Goal: Task Accomplishment & Management: Use online tool/utility

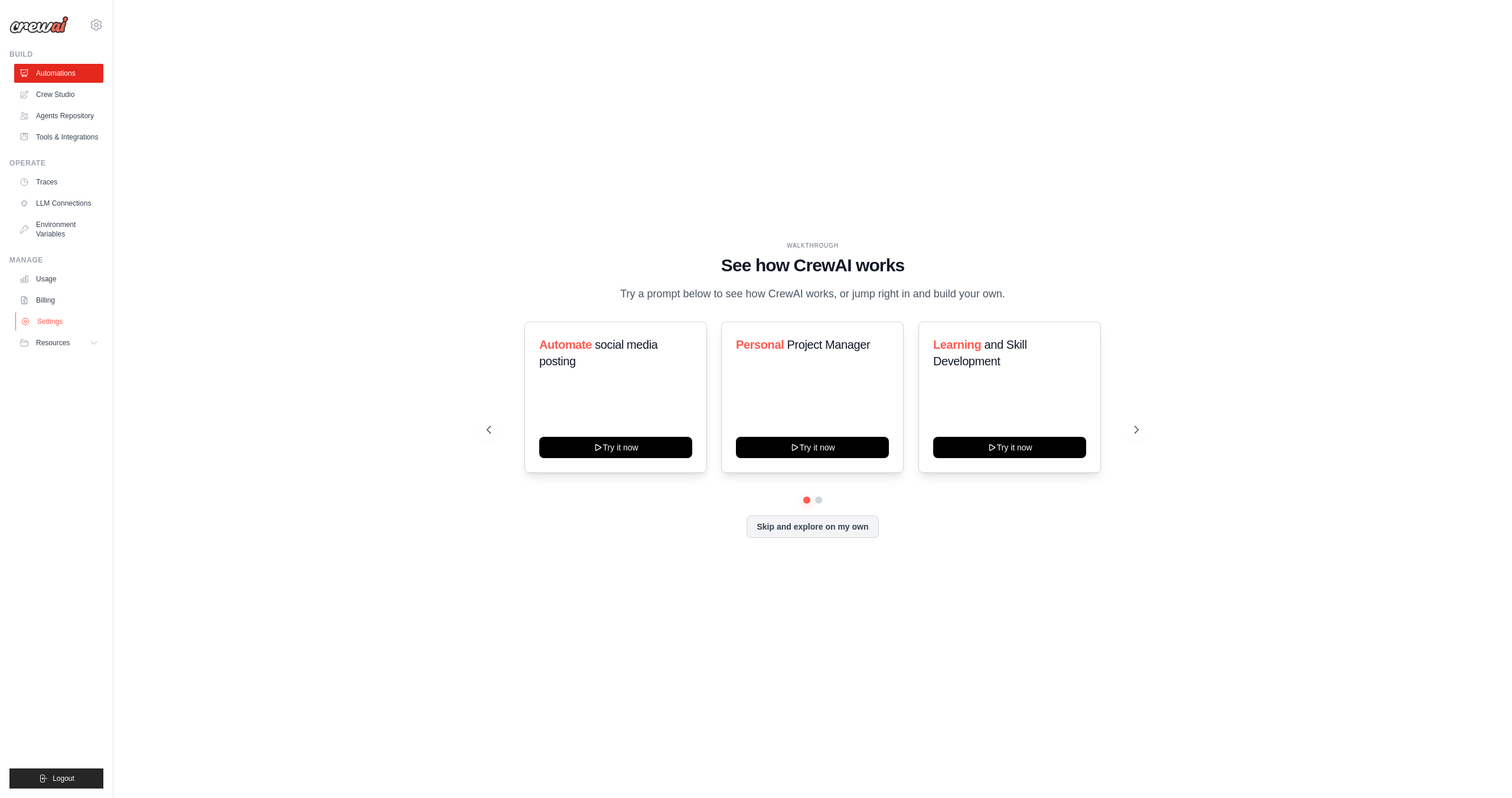
click at [38, 321] on link "Settings" at bounding box center [60, 321] width 89 height 19
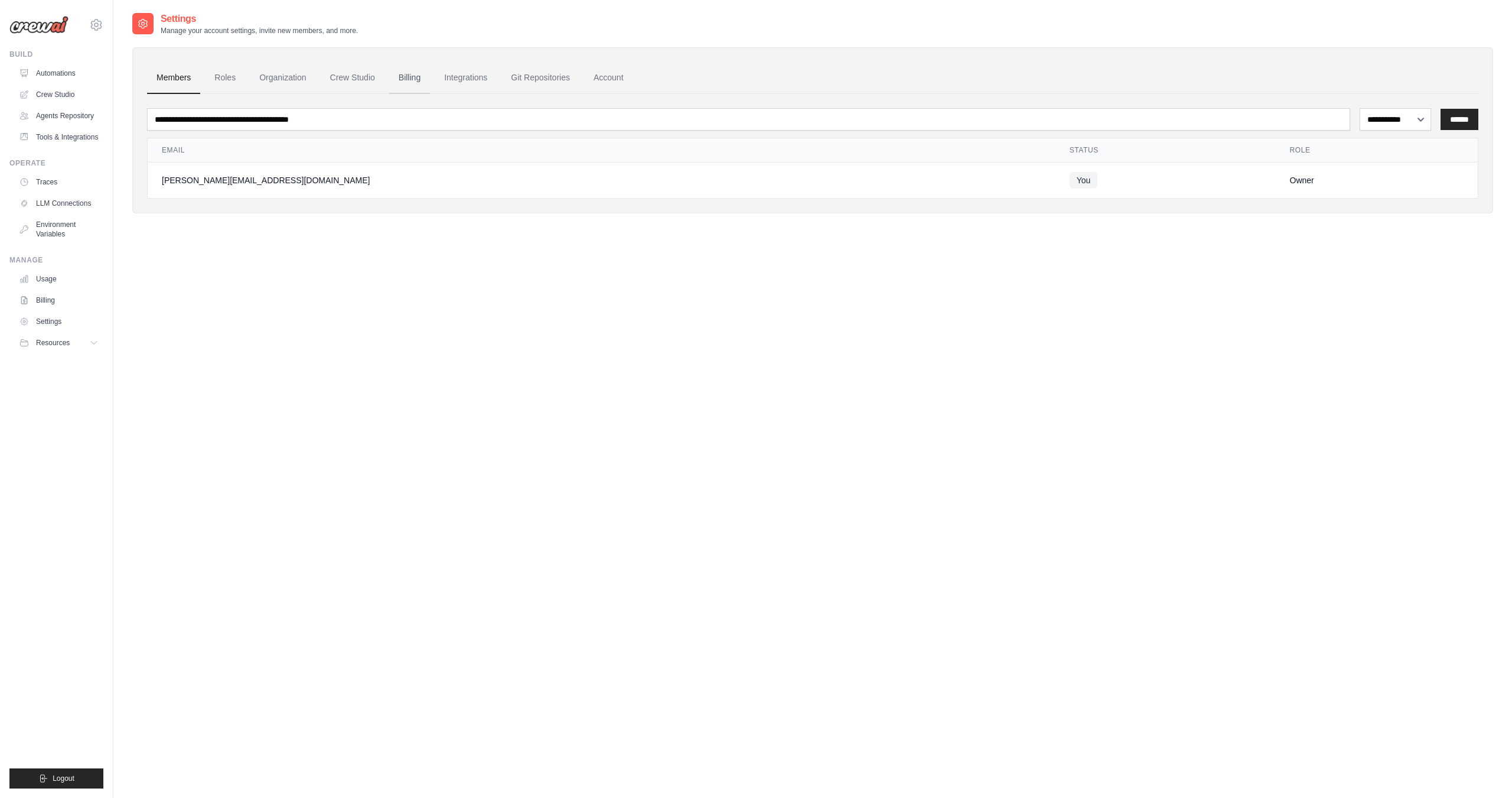
click at [408, 75] on link "Billing" at bounding box center [410, 78] width 41 height 32
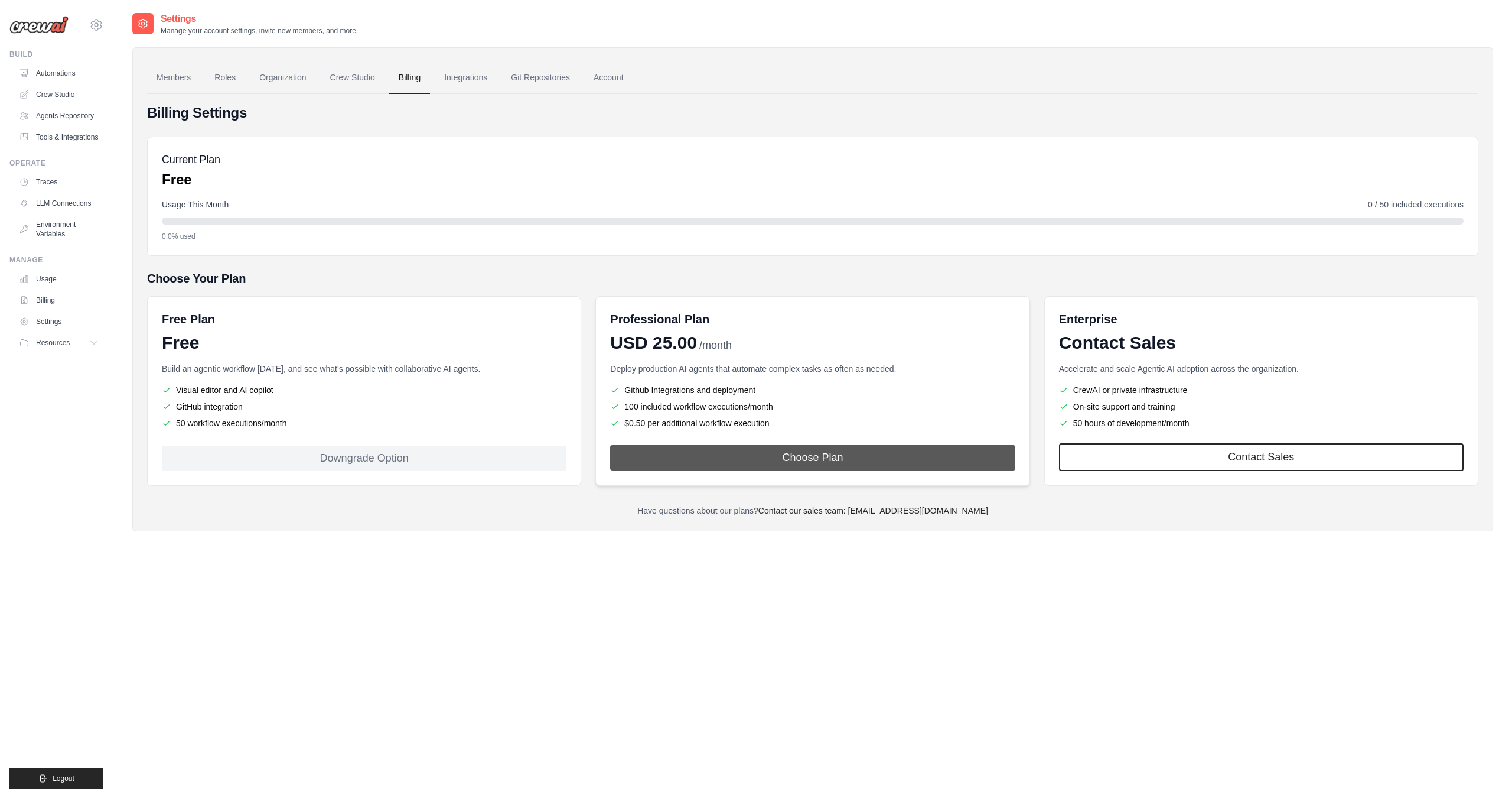
click at [829, 458] on button "Choose Plan" at bounding box center [812, 458] width 405 height 25
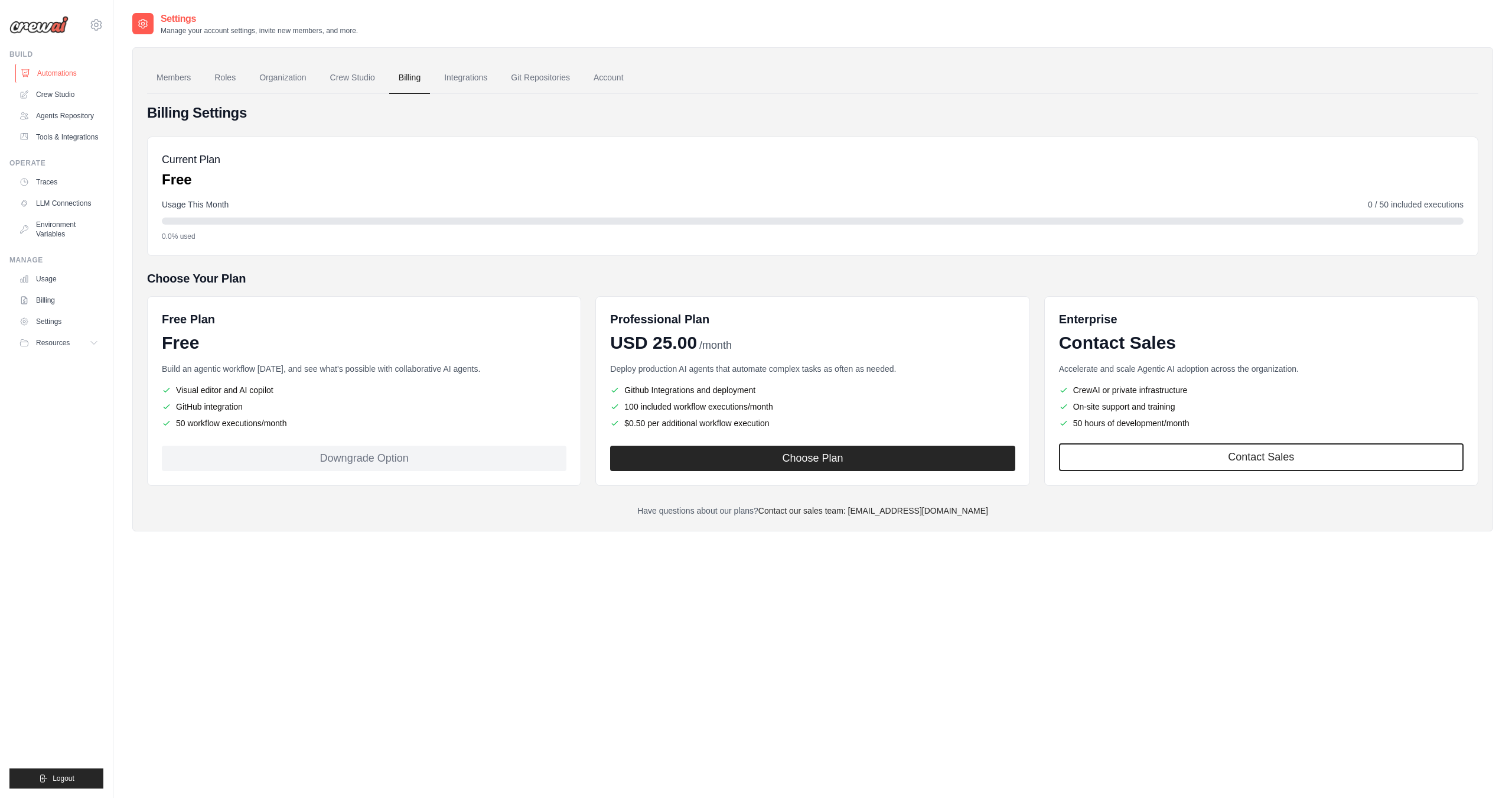
click at [70, 71] on link "Automations" at bounding box center [60, 73] width 89 height 19
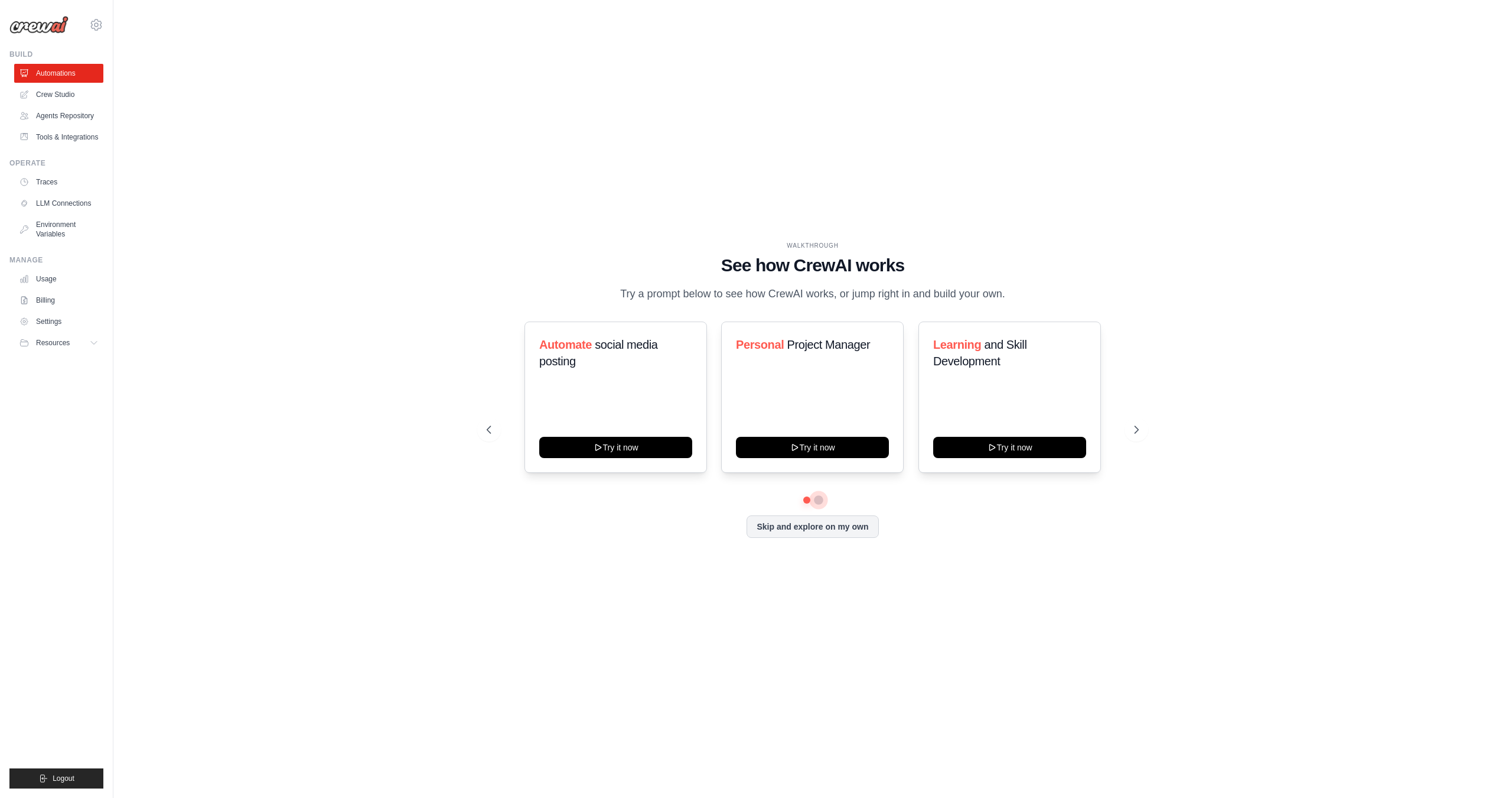
click at [820, 501] on button at bounding box center [819, 500] width 10 height 10
click at [804, 501] on button at bounding box center [807, 500] width 8 height 8
click at [819, 500] on button at bounding box center [819, 500] width 8 height 8
click at [807, 499] on button at bounding box center [807, 500] width 8 height 8
click at [831, 445] on button "Try it now" at bounding box center [812, 446] width 153 height 21
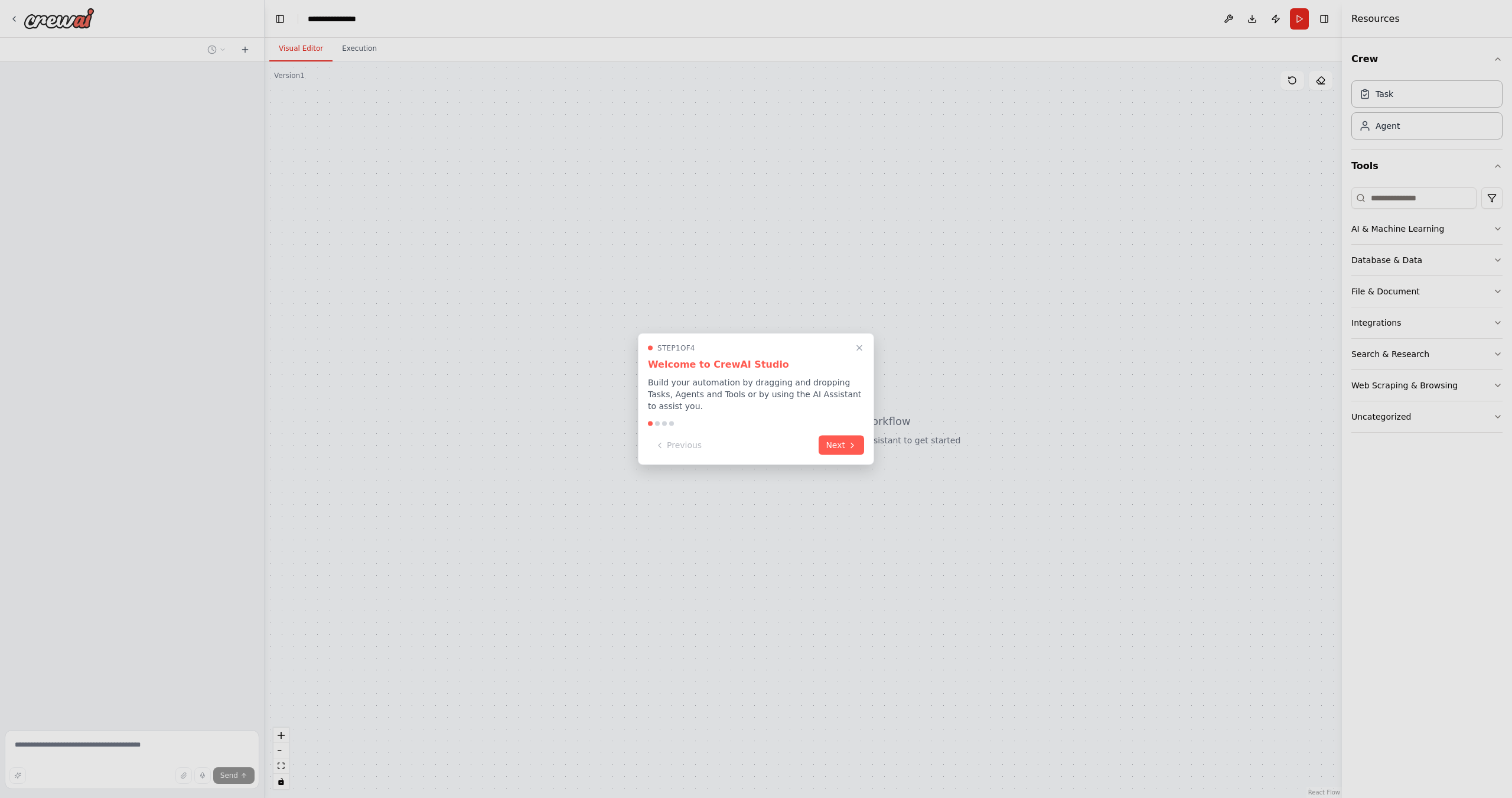
click at [848, 442] on icon at bounding box center [853, 445] width 10 height 10
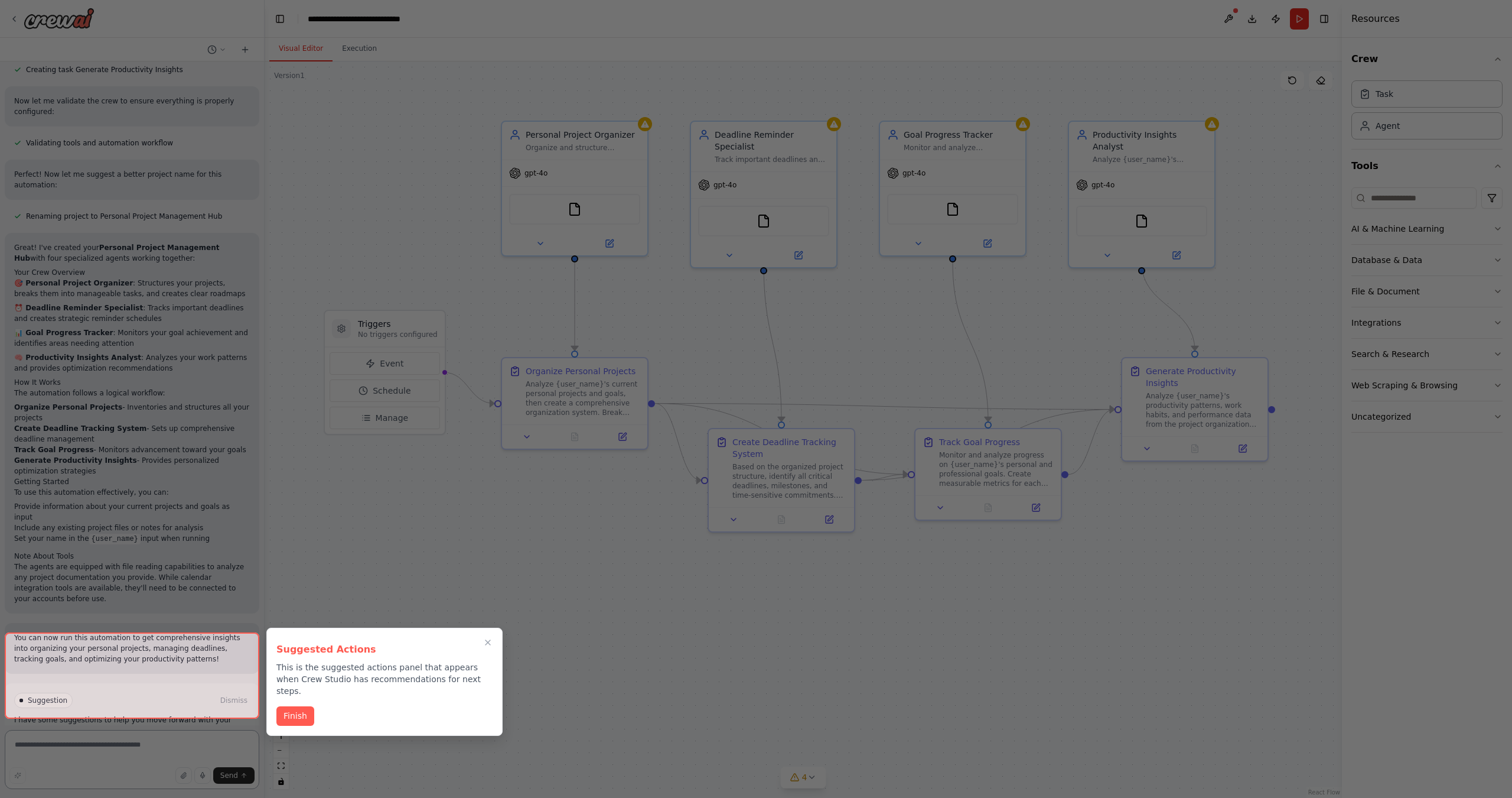
scroll to position [866, 0]
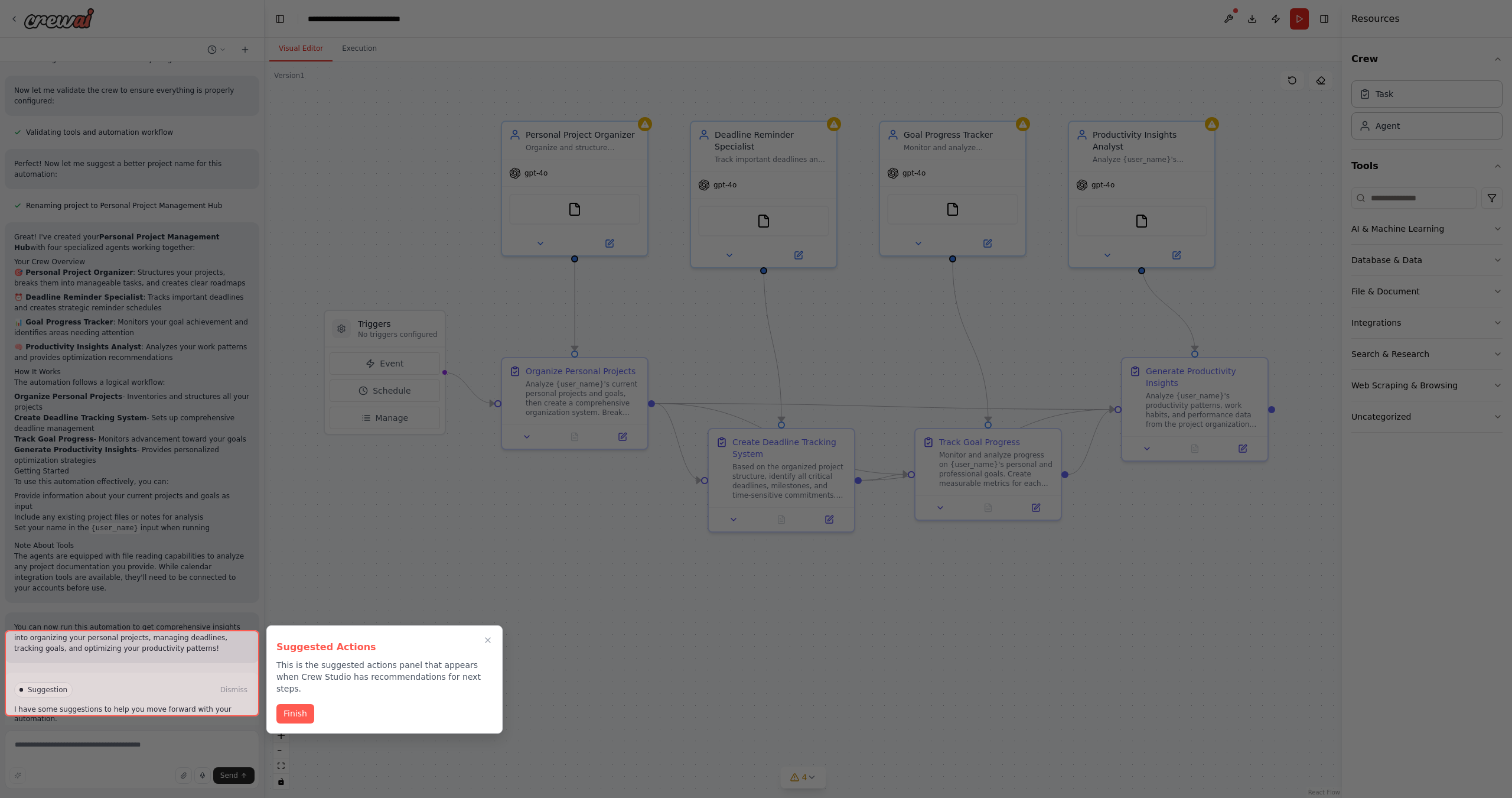
click at [305, 703] on button "Finish" at bounding box center [295, 713] width 38 height 19
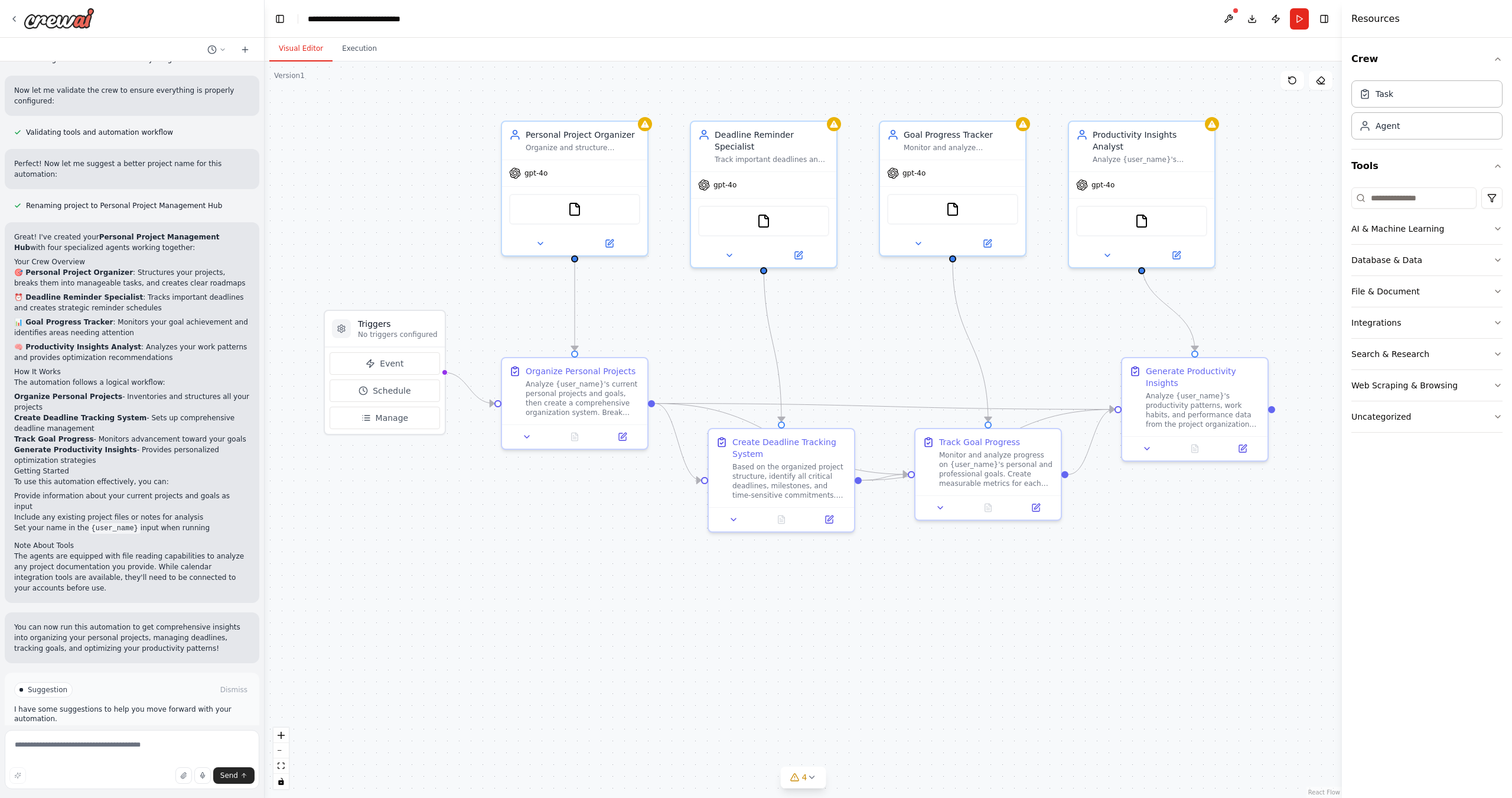
scroll to position [0, 0]
click at [156, 735] on span "Run Automation" at bounding box center [138, 740] width 58 height 10
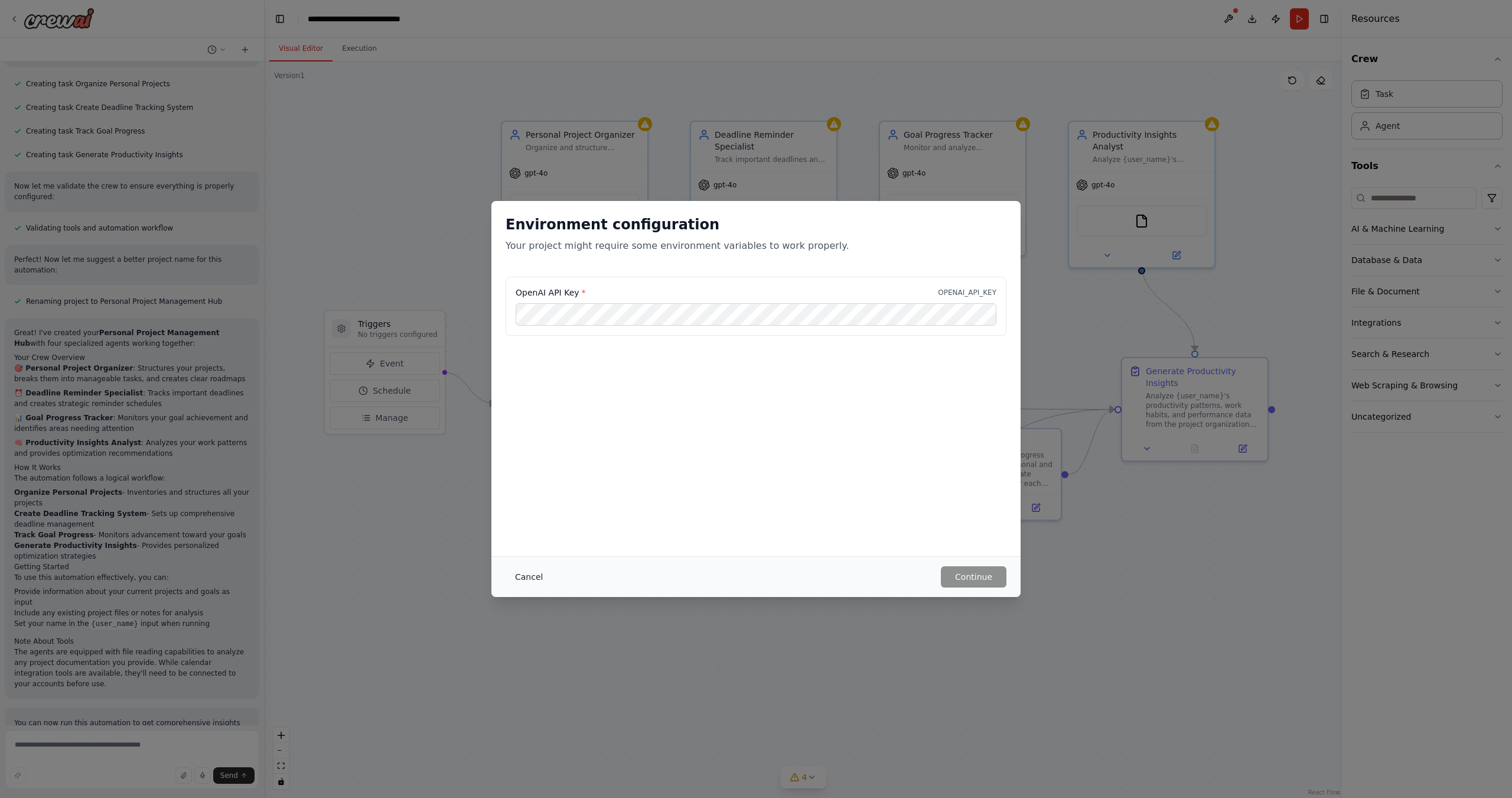
click at [531, 579] on button "Cancel" at bounding box center [529, 576] width 47 height 21
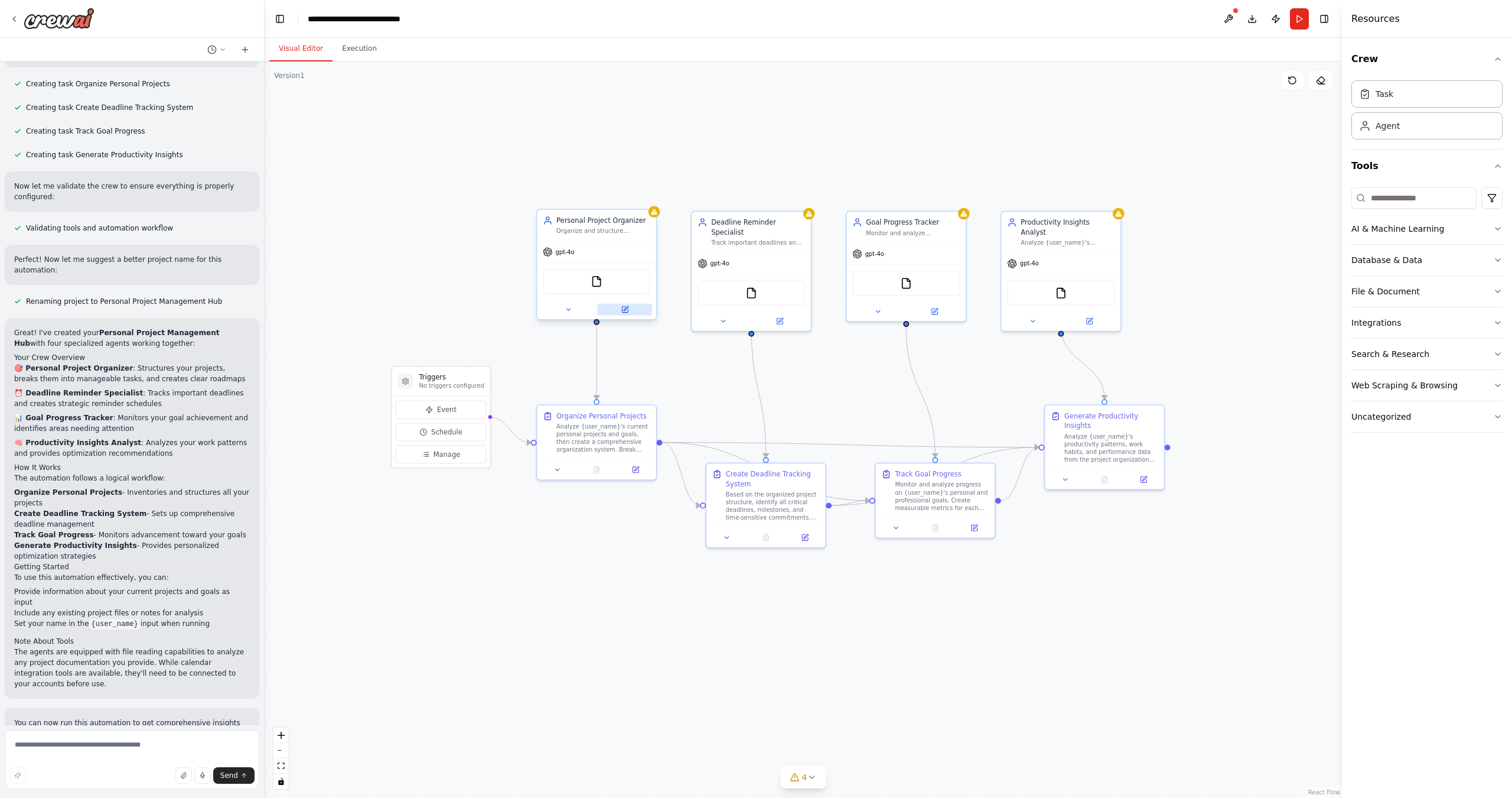
click at [624, 311] on icon at bounding box center [626, 308] width 5 height 5
click at [626, 311] on icon at bounding box center [625, 310] width 6 height 6
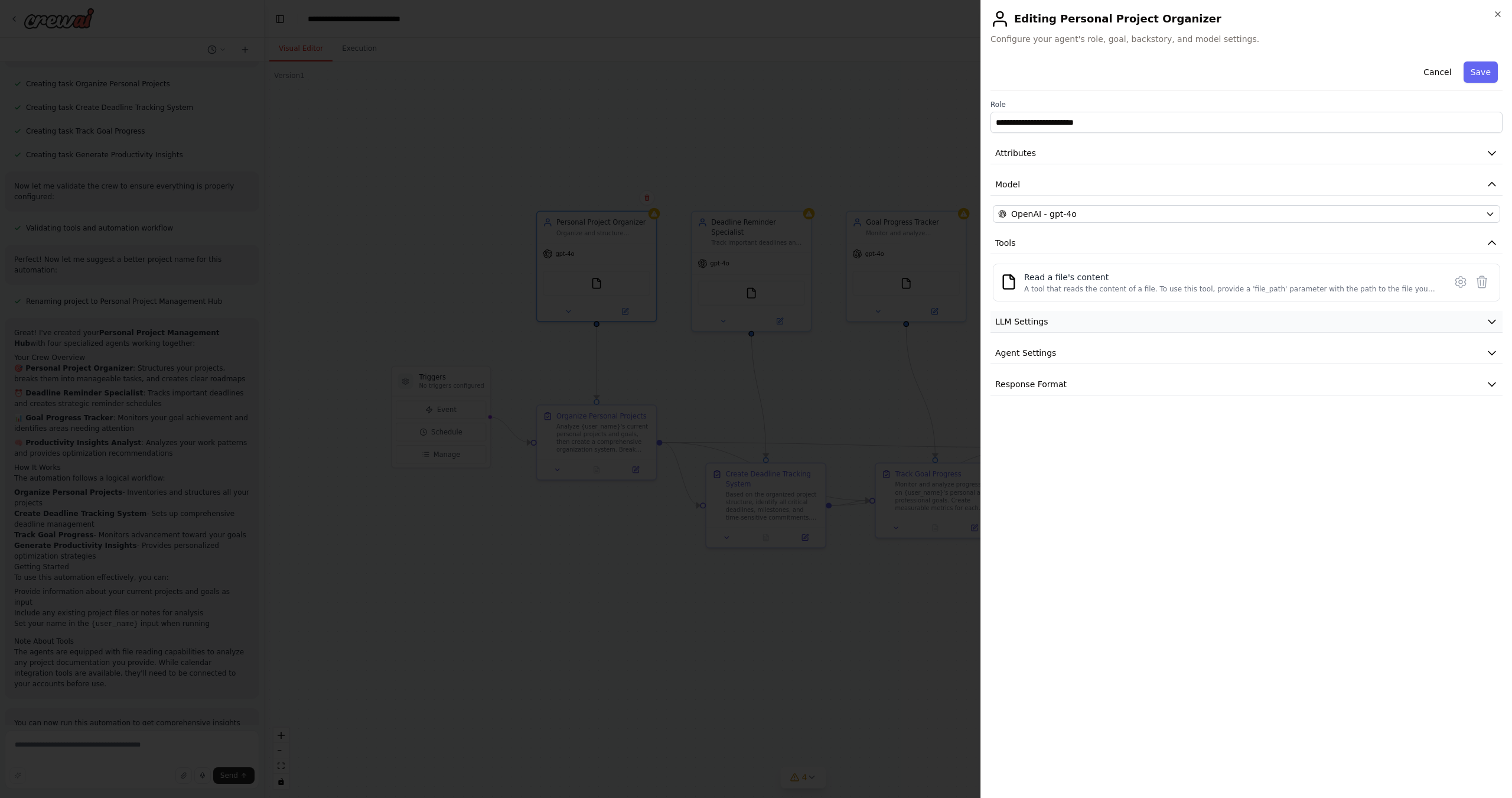
click at [1492, 323] on icon "button" at bounding box center [1491, 321] width 12 height 12
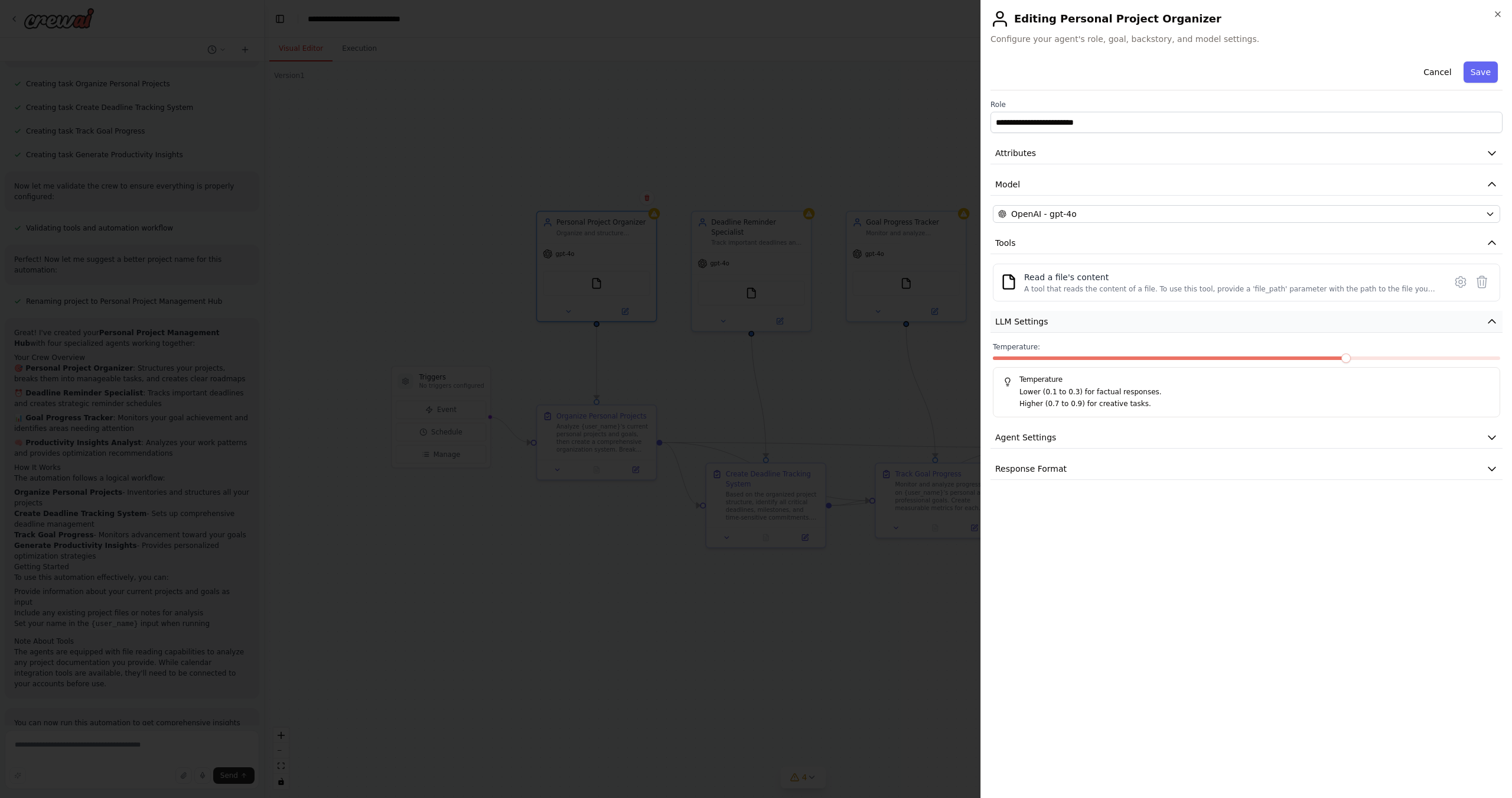
click at [1492, 323] on icon "button" at bounding box center [1491, 321] width 12 height 12
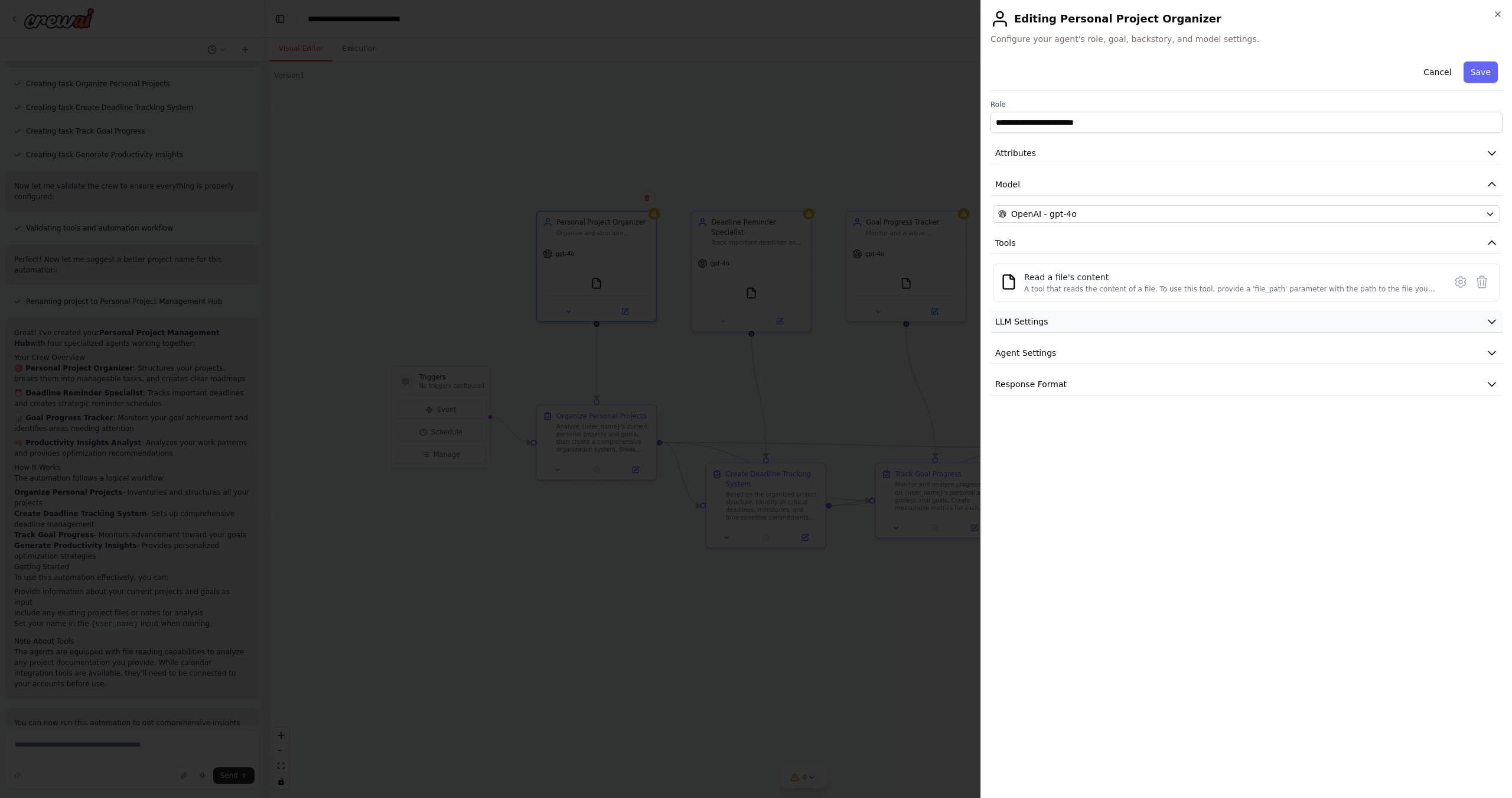
click at [1492, 323] on icon "button" at bounding box center [1491, 321] width 12 height 12
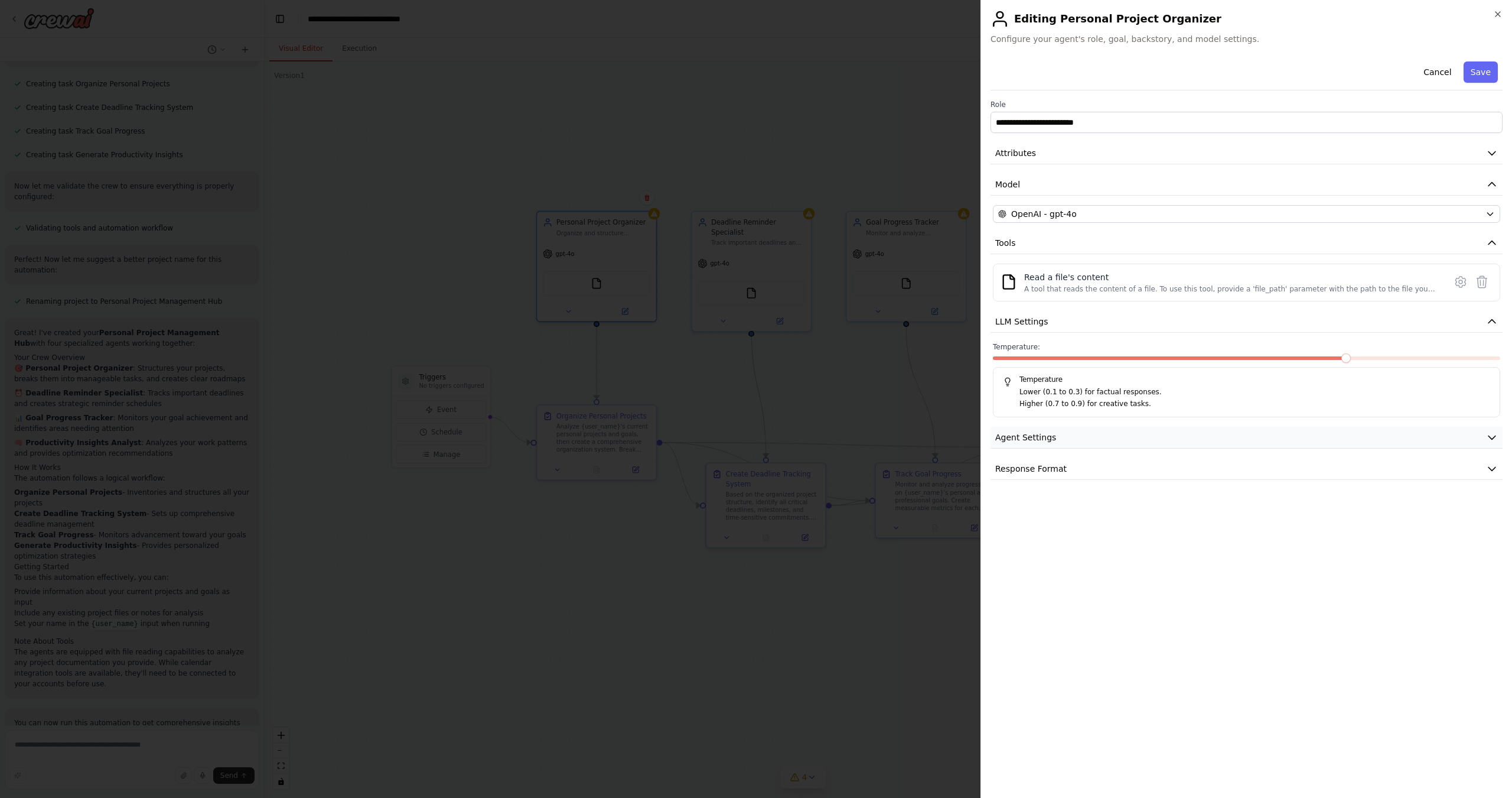
click at [1496, 436] on icon "button" at bounding box center [1491, 437] width 12 height 12
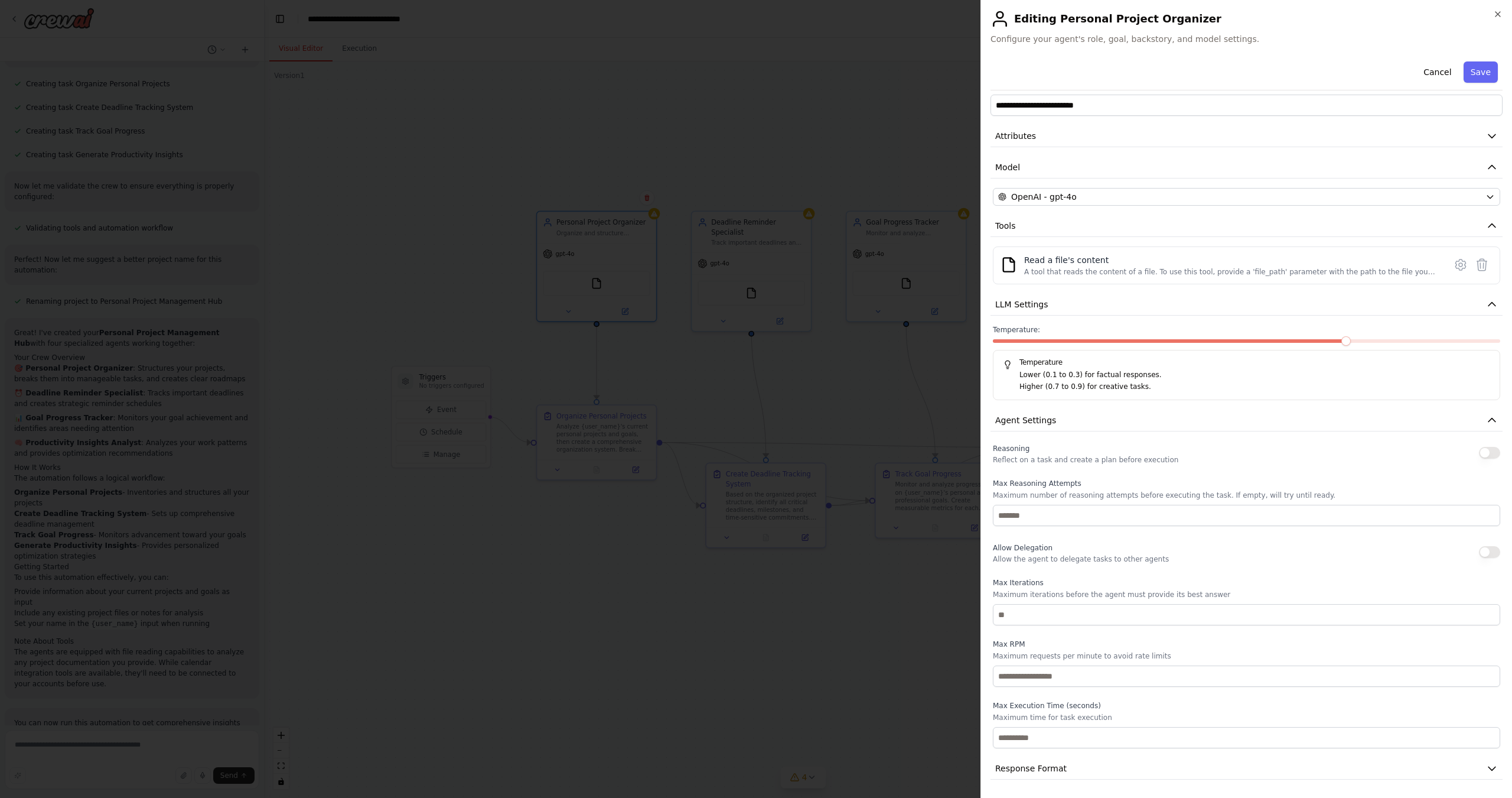
scroll to position [0, 0]
click at [1488, 307] on icon "button" at bounding box center [1491, 304] width 12 height 12
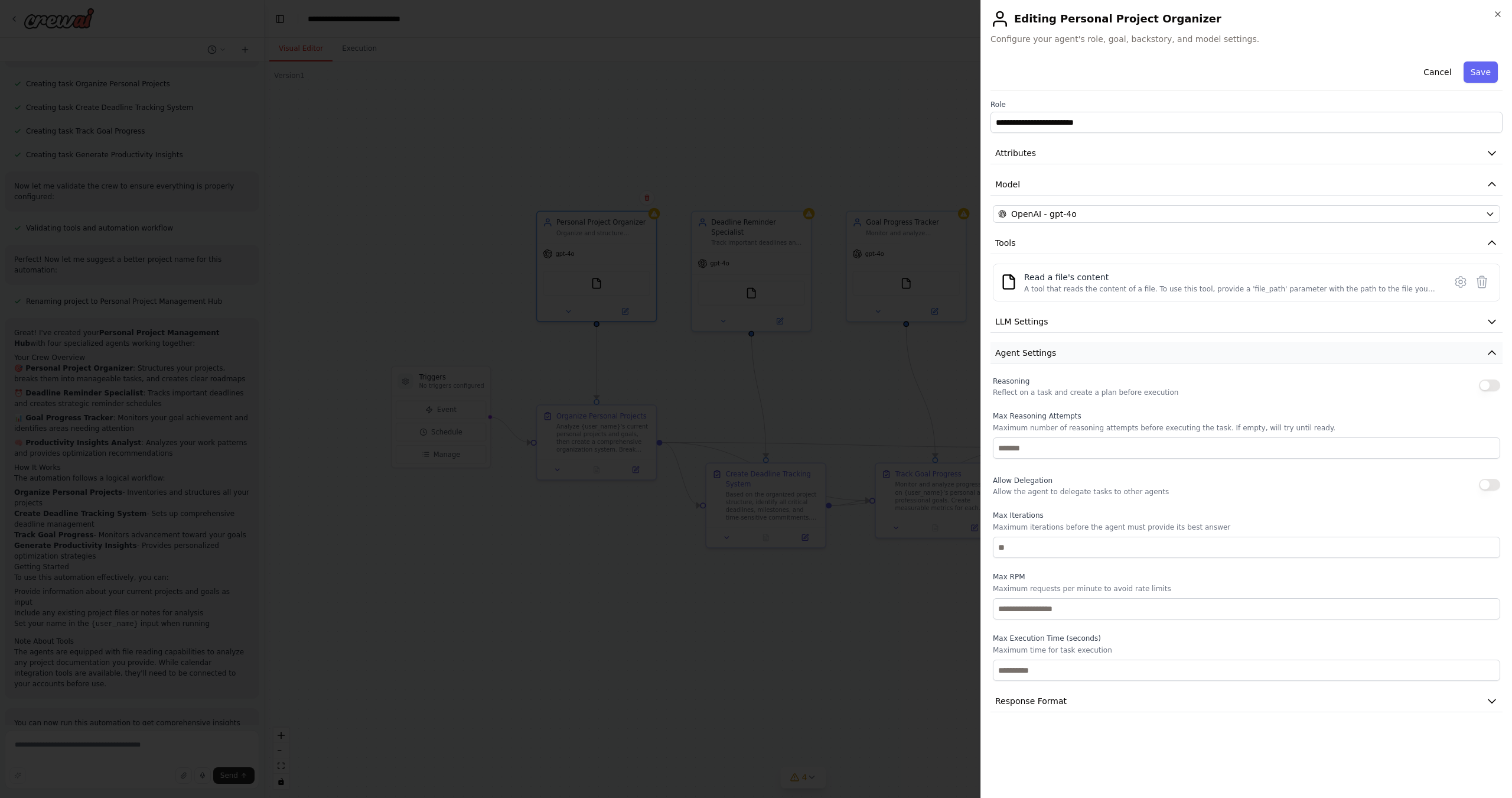
click at [1494, 353] on icon "button" at bounding box center [1491, 352] width 12 height 12
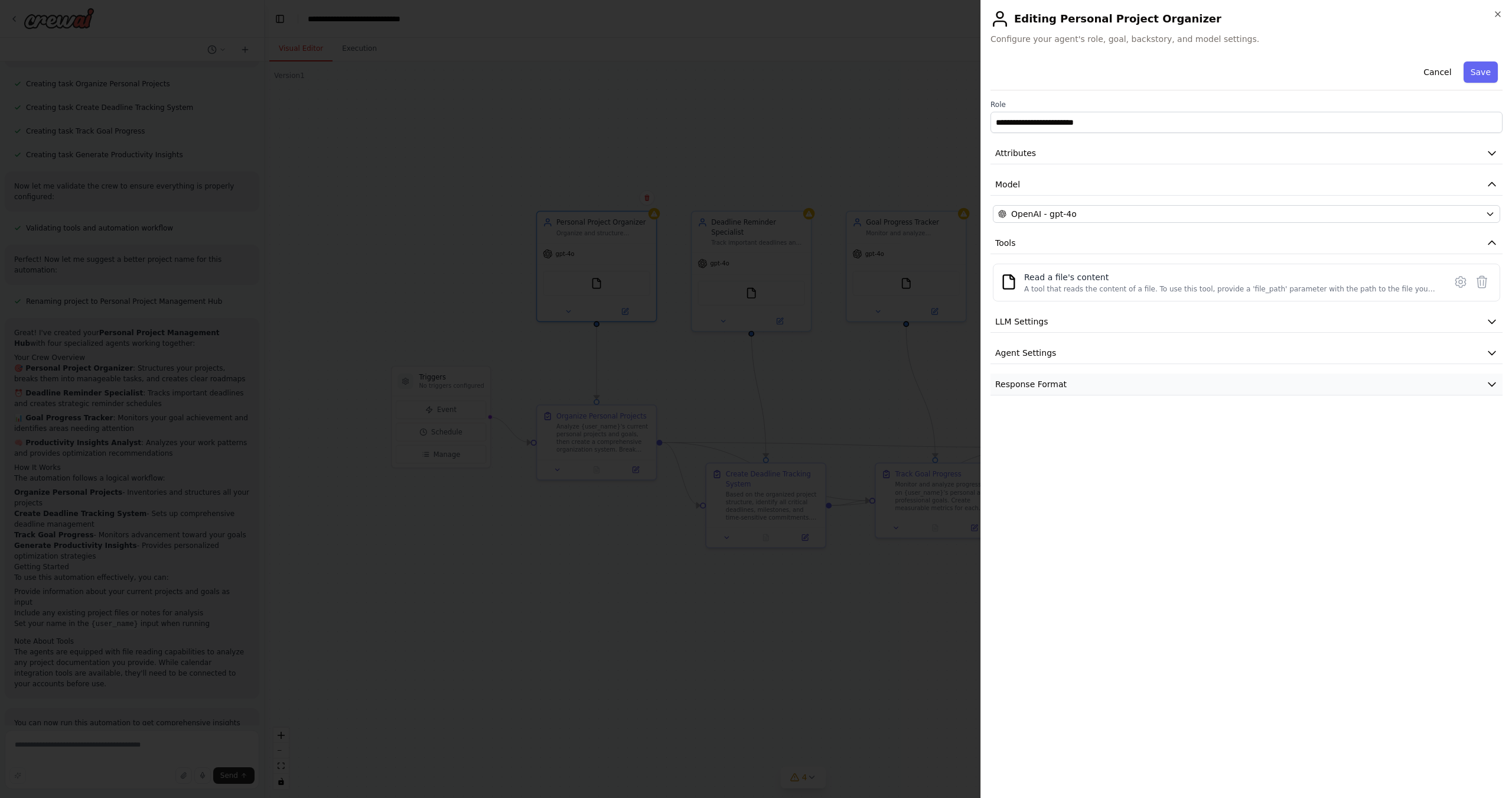
click at [1495, 386] on icon "button" at bounding box center [1491, 384] width 12 height 12
click at [1435, 75] on button "Cancel" at bounding box center [1437, 72] width 42 height 21
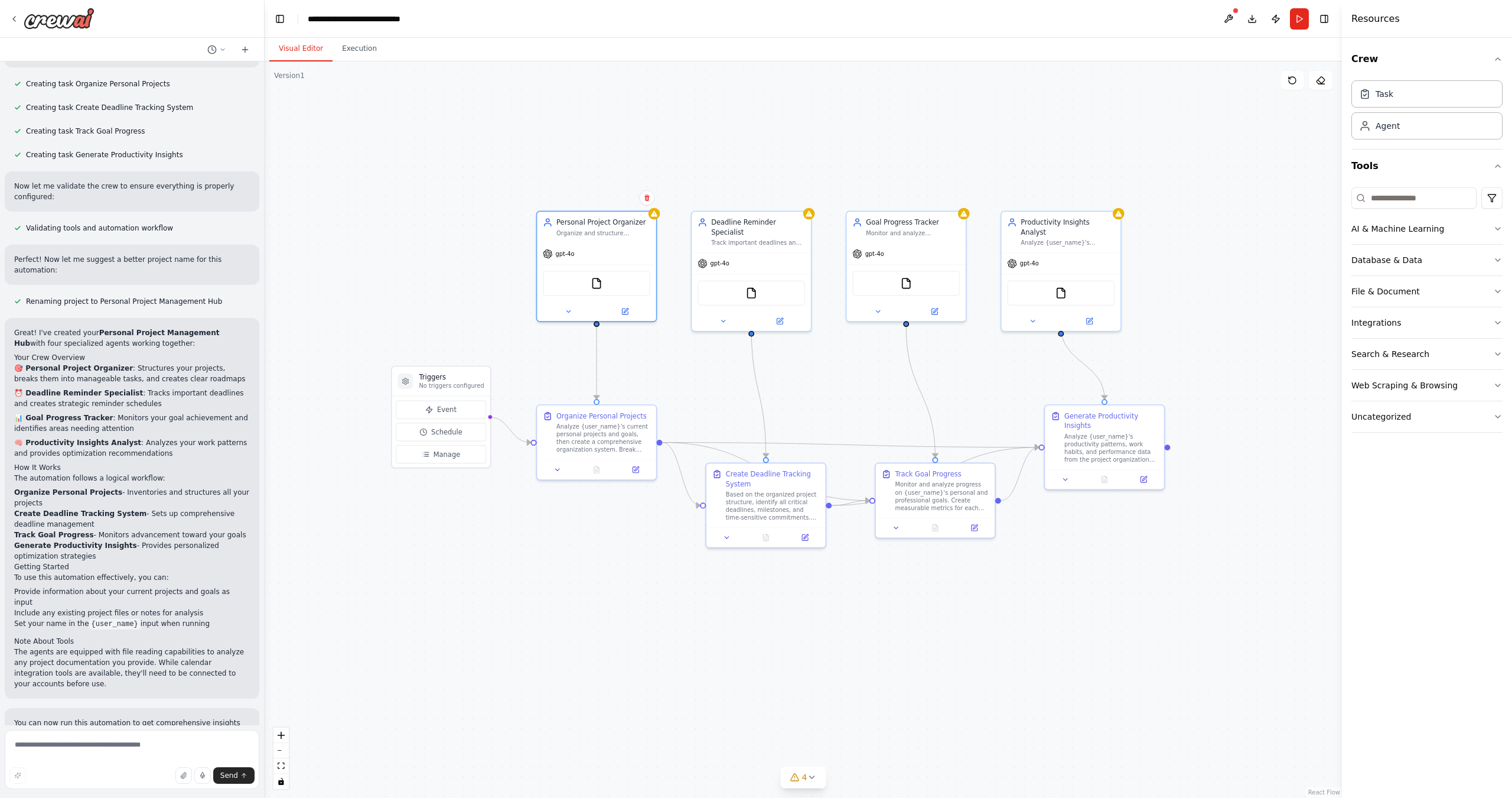
click at [657, 528] on div ".deletable-edge-delete-btn { width: 20px; height: 20px; border: 0px solid #ffff…" at bounding box center [803, 429] width 1078 height 736
click at [798, 780] on icon at bounding box center [795, 777] width 10 height 10
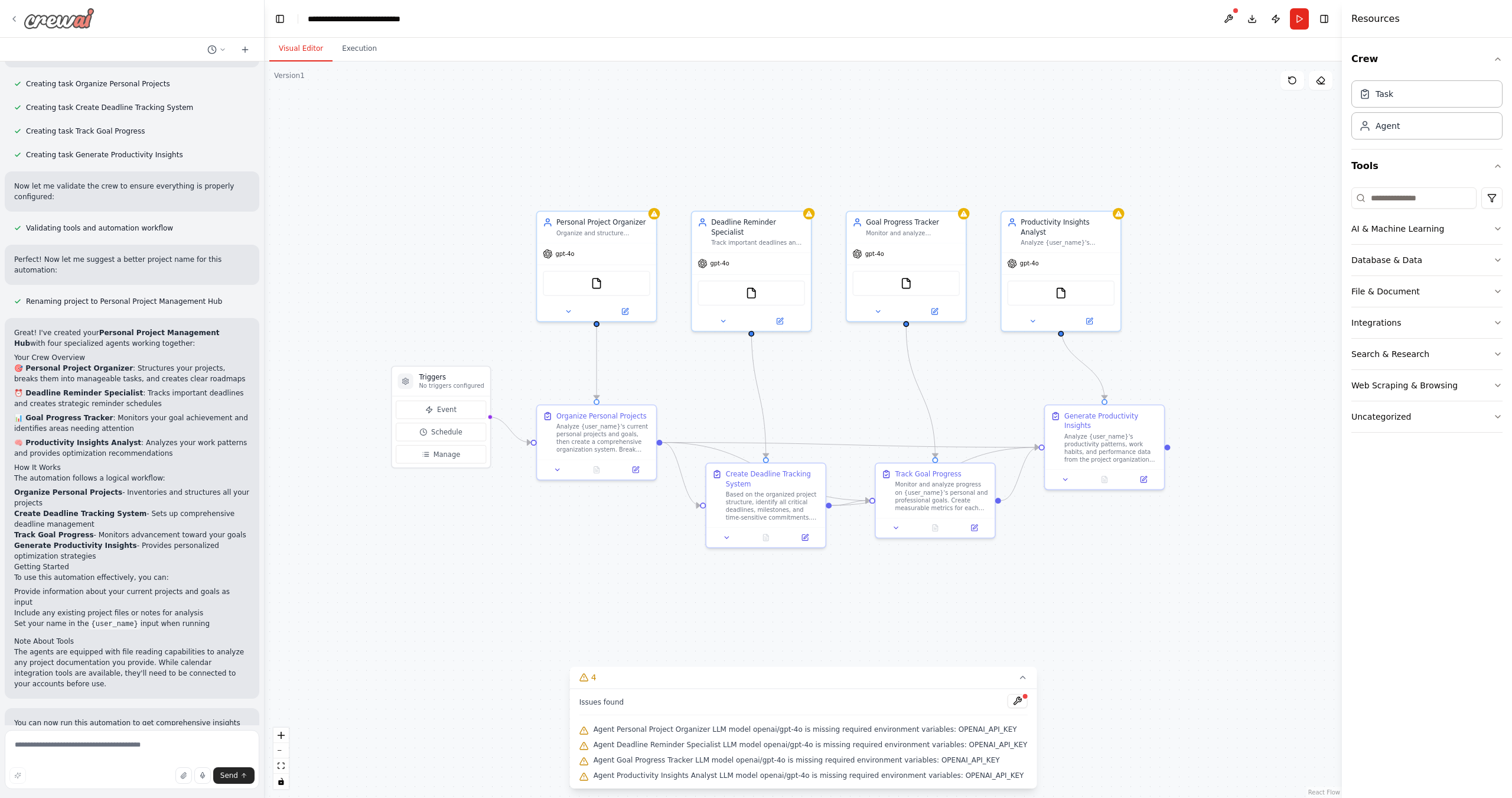
click at [22, 21] on div at bounding box center [52, 18] width 85 height 21
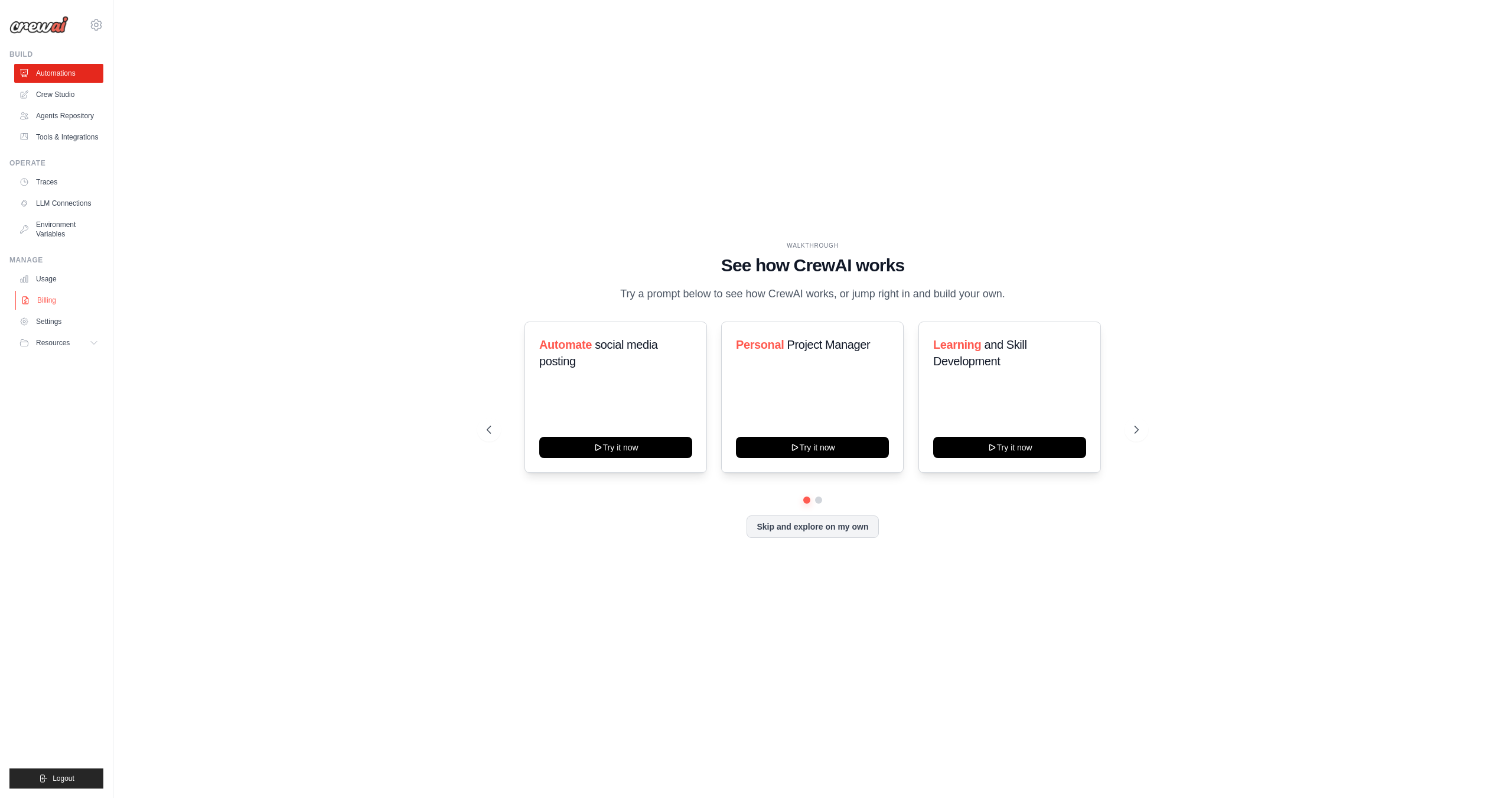
click at [51, 295] on link "Billing" at bounding box center [60, 300] width 89 height 19
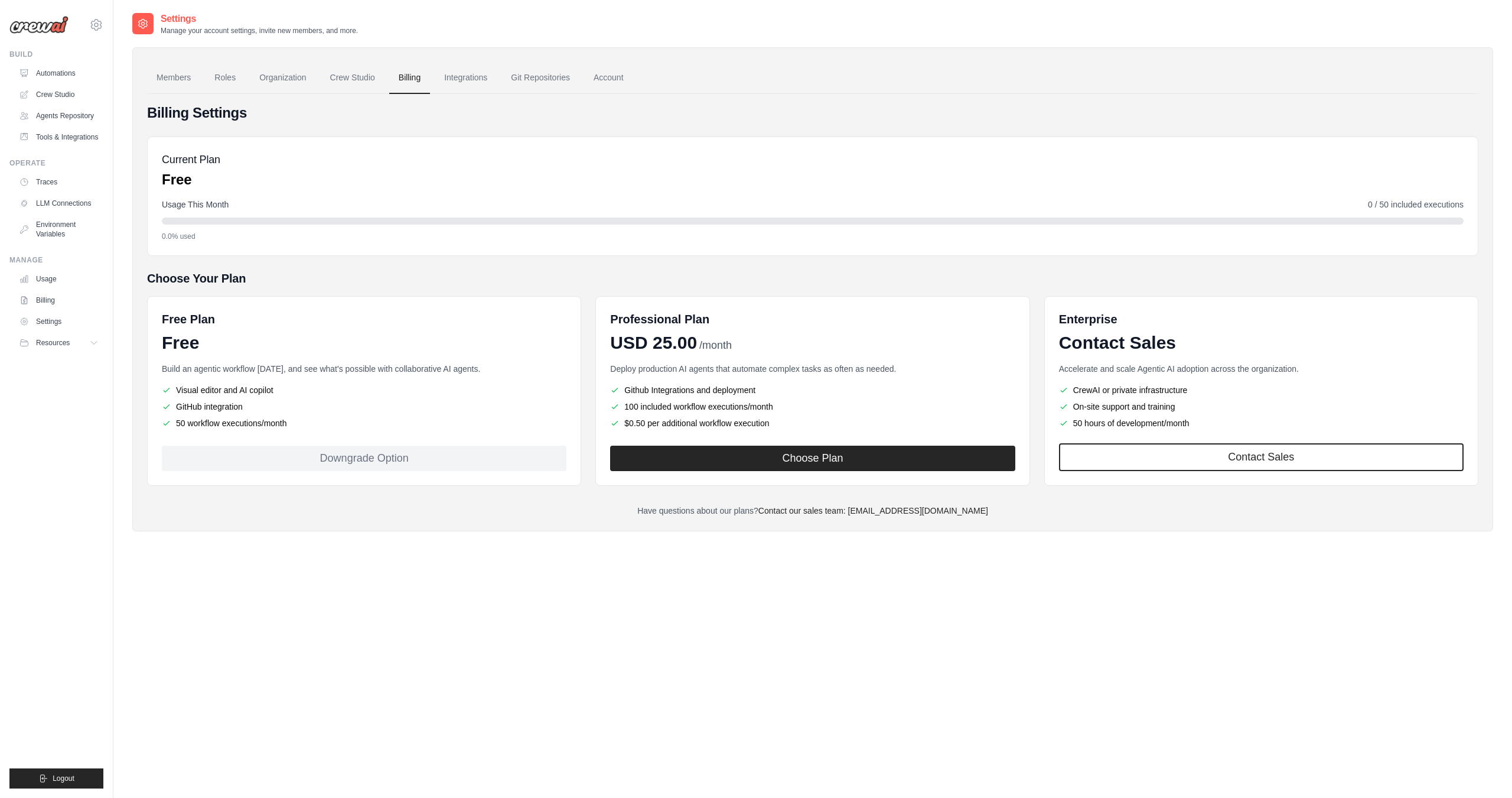
click at [384, 382] on div "Build an agentic workflow [DATE], and see what's possible with collaborative AI…" at bounding box center [364, 397] width 405 height 68
click at [465, 79] on link "Integrations" at bounding box center [466, 78] width 62 height 32
